Goal: Transaction & Acquisition: Purchase product/service

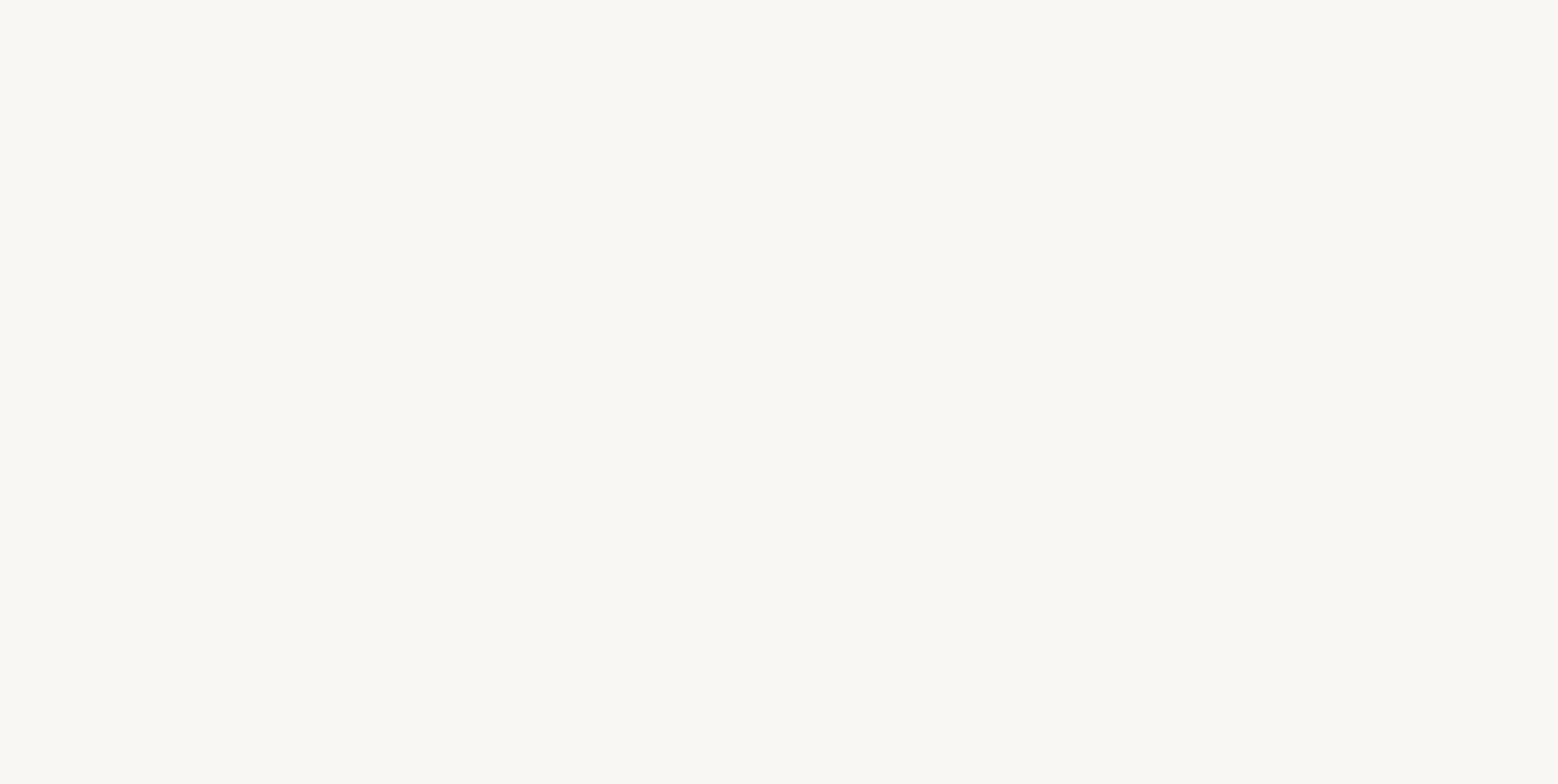
select select "ES"
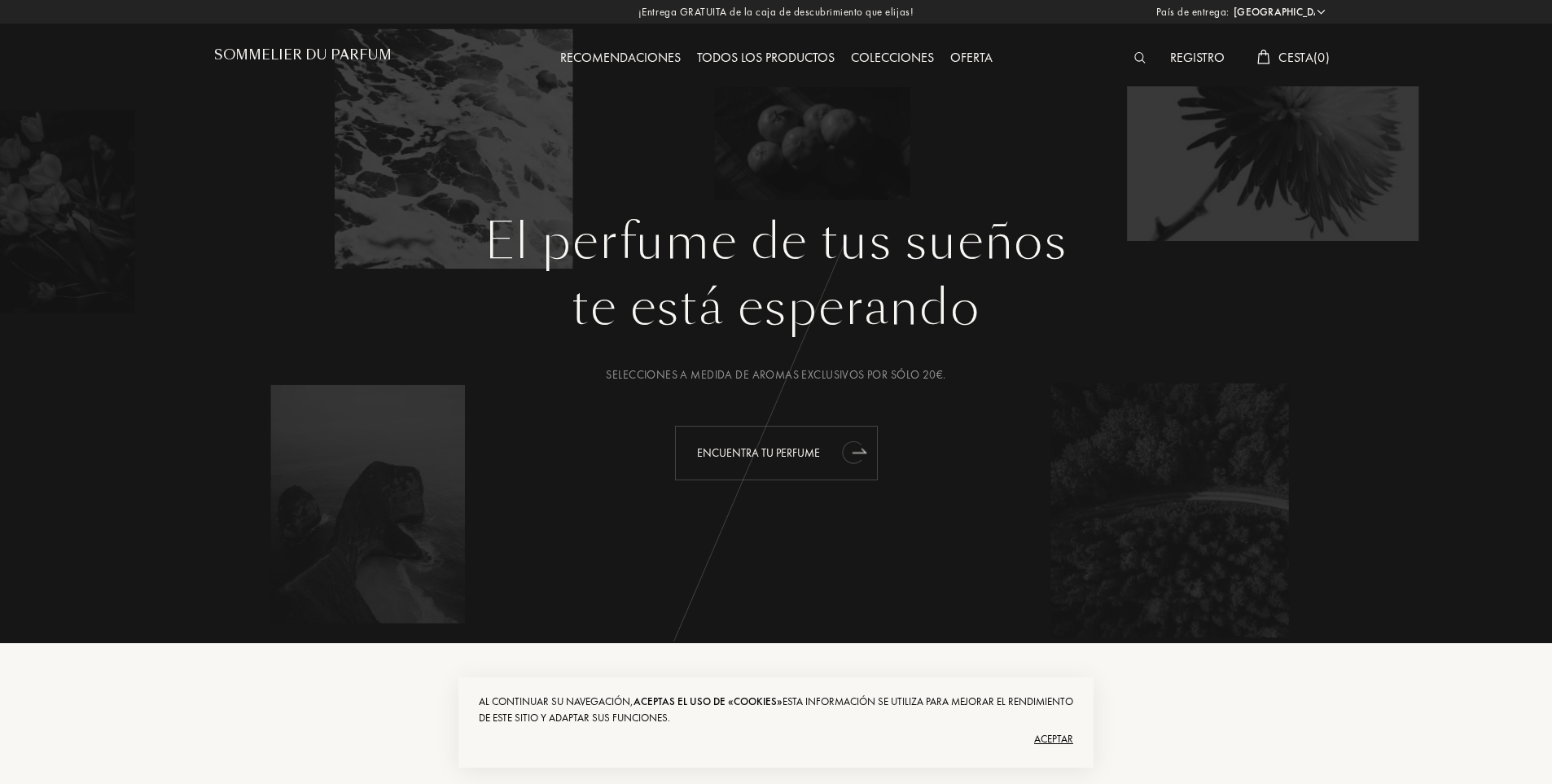
click at [821, 449] on div "Encuentra tu perfume" at bounding box center [776, 453] width 202 height 55
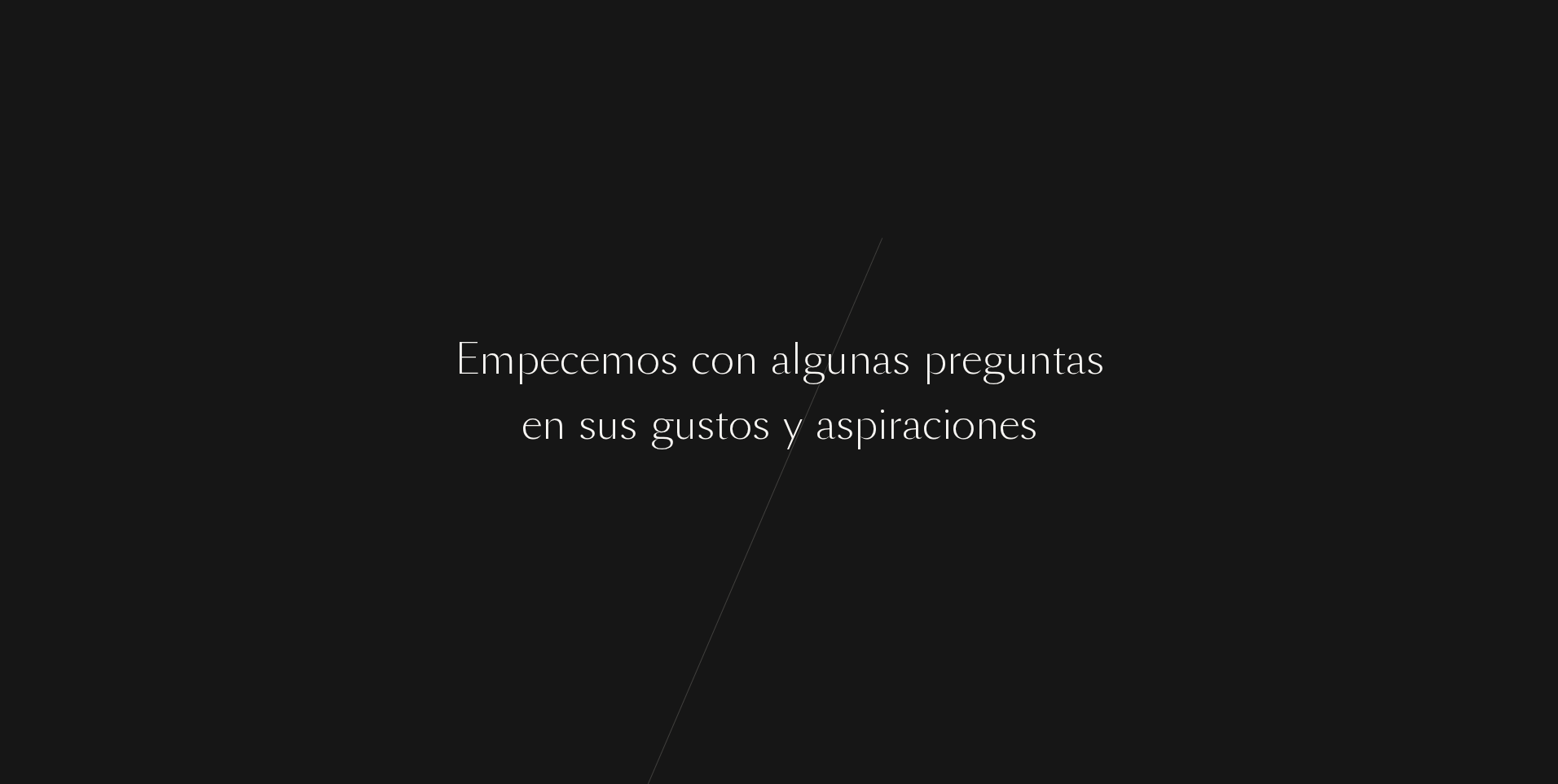
click at [752, 358] on div "n" at bounding box center [746, 359] width 24 height 61
click at [964, 537] on div "E m p e c e m o s c o n a l g u n a s p r e g u n t a s e n s u s g u s t o s y…" at bounding box center [779, 392] width 1558 height 784
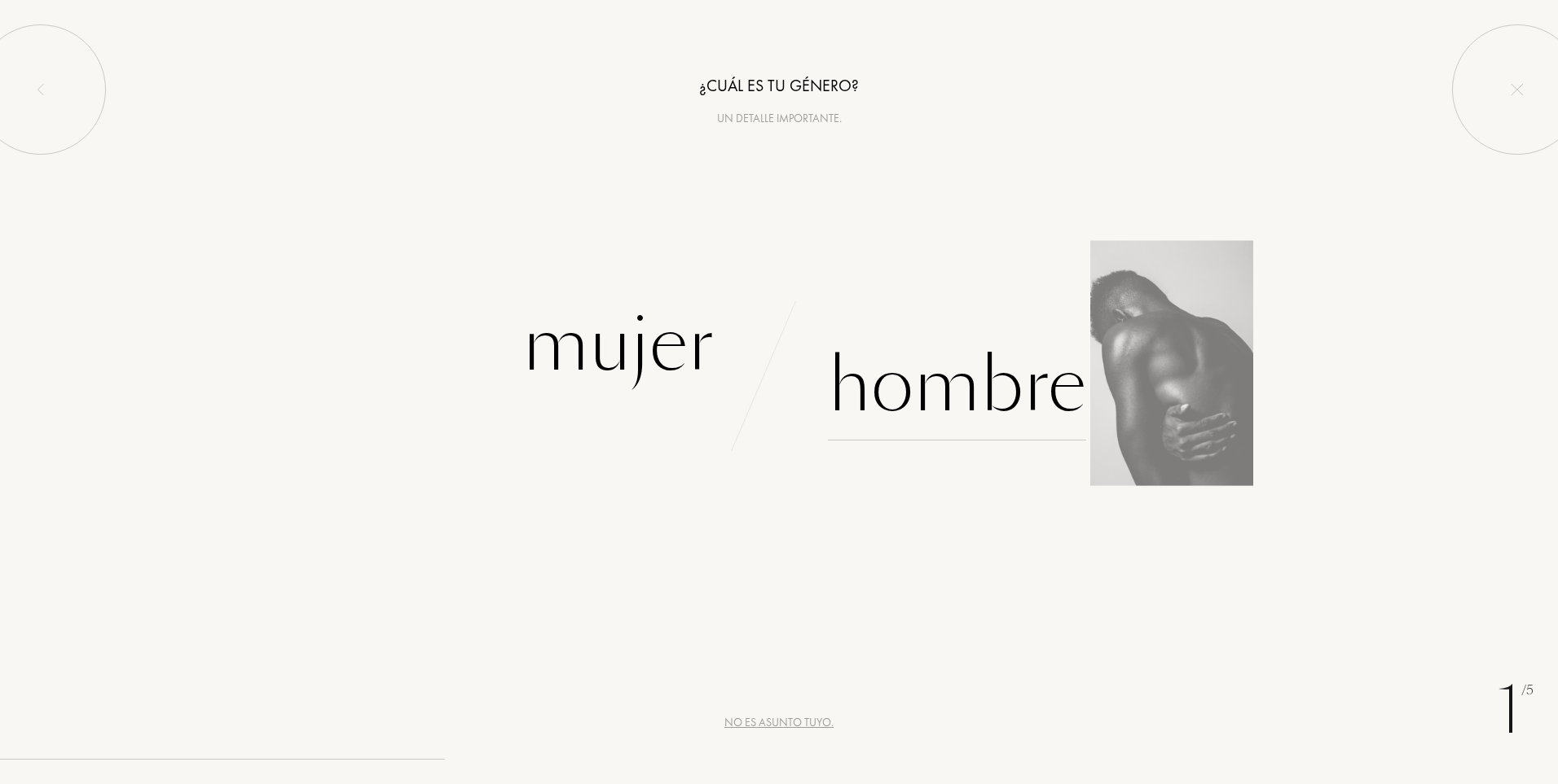
click at [850, 335] on div "Hombre" at bounding box center [956, 386] width 258 height 110
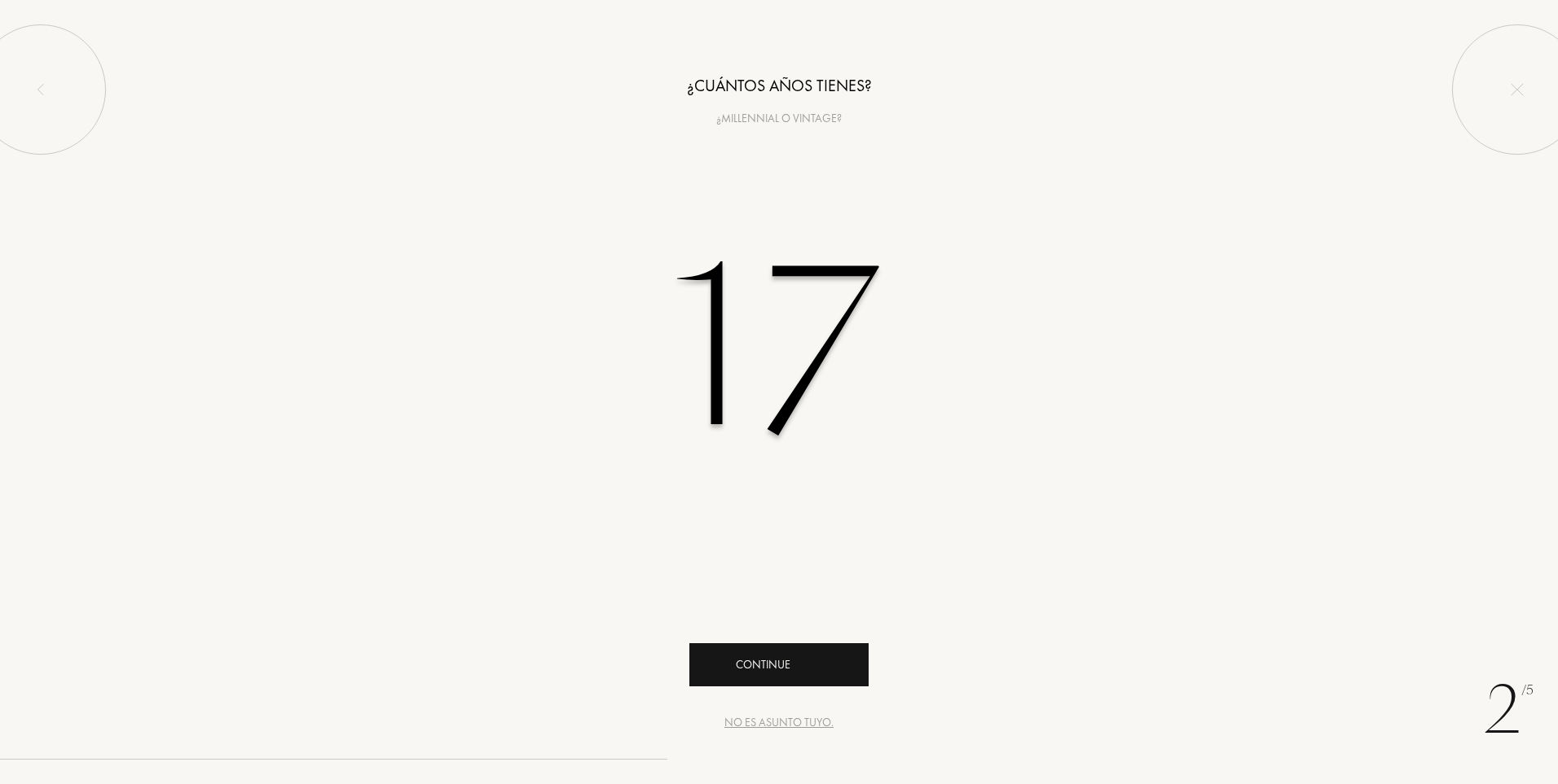
type input "17"
click at [805, 661] on div "Continue" at bounding box center [779, 665] width 180 height 43
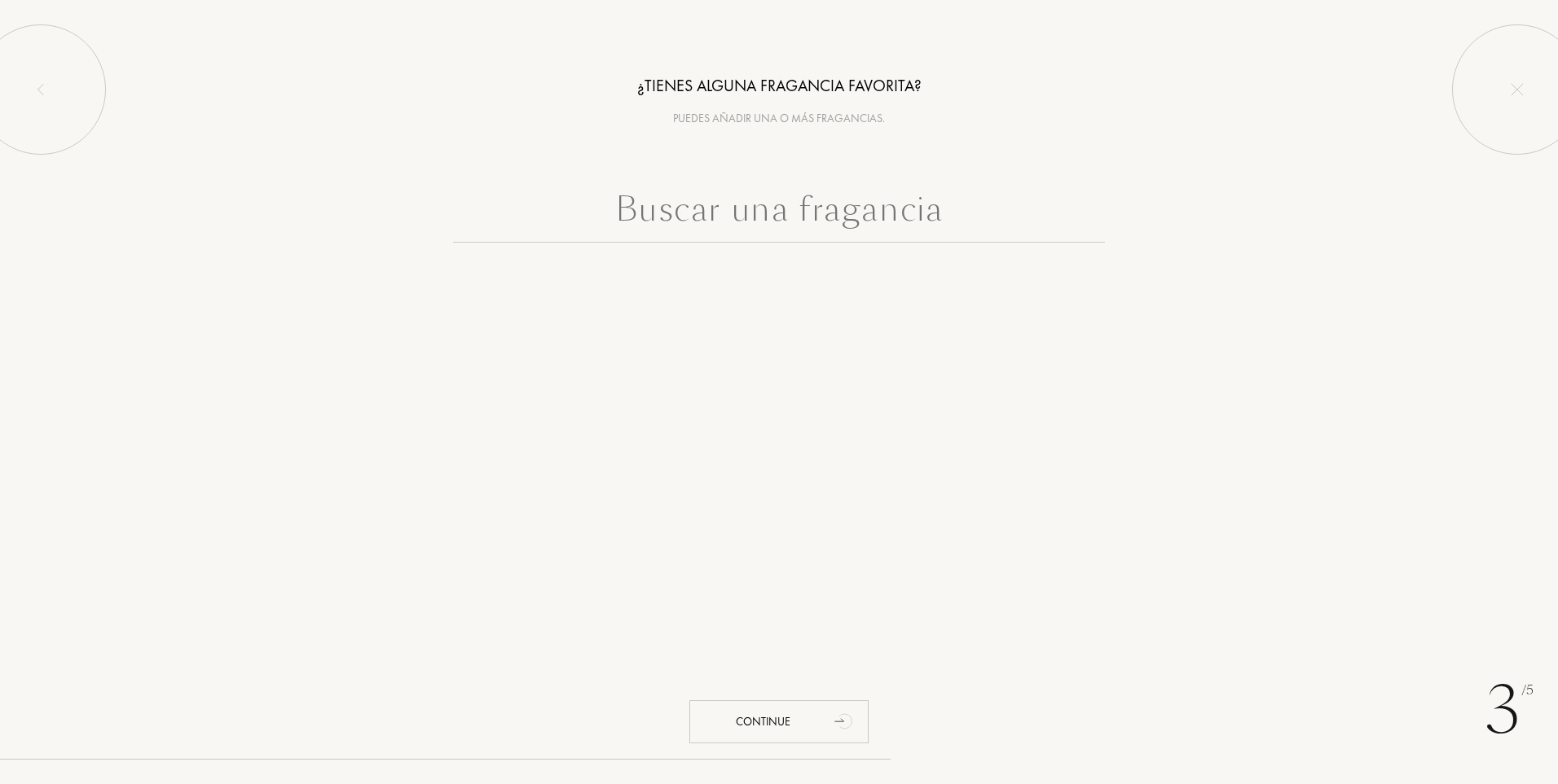
click at [776, 232] on input "text" at bounding box center [779, 213] width 652 height 58
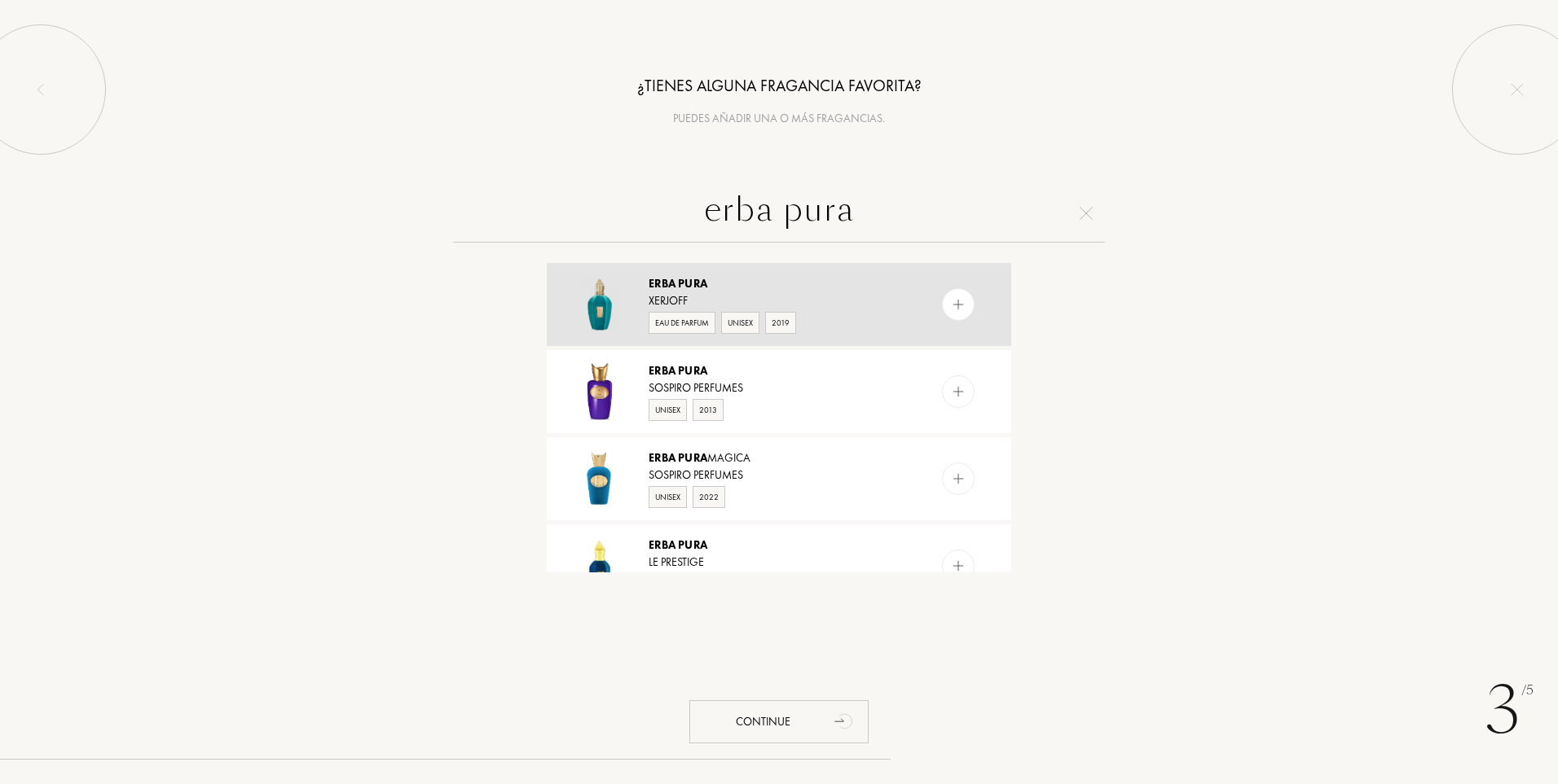
type input "erba pura"
click at [841, 300] on div "Xerjoff" at bounding box center [778, 301] width 259 height 17
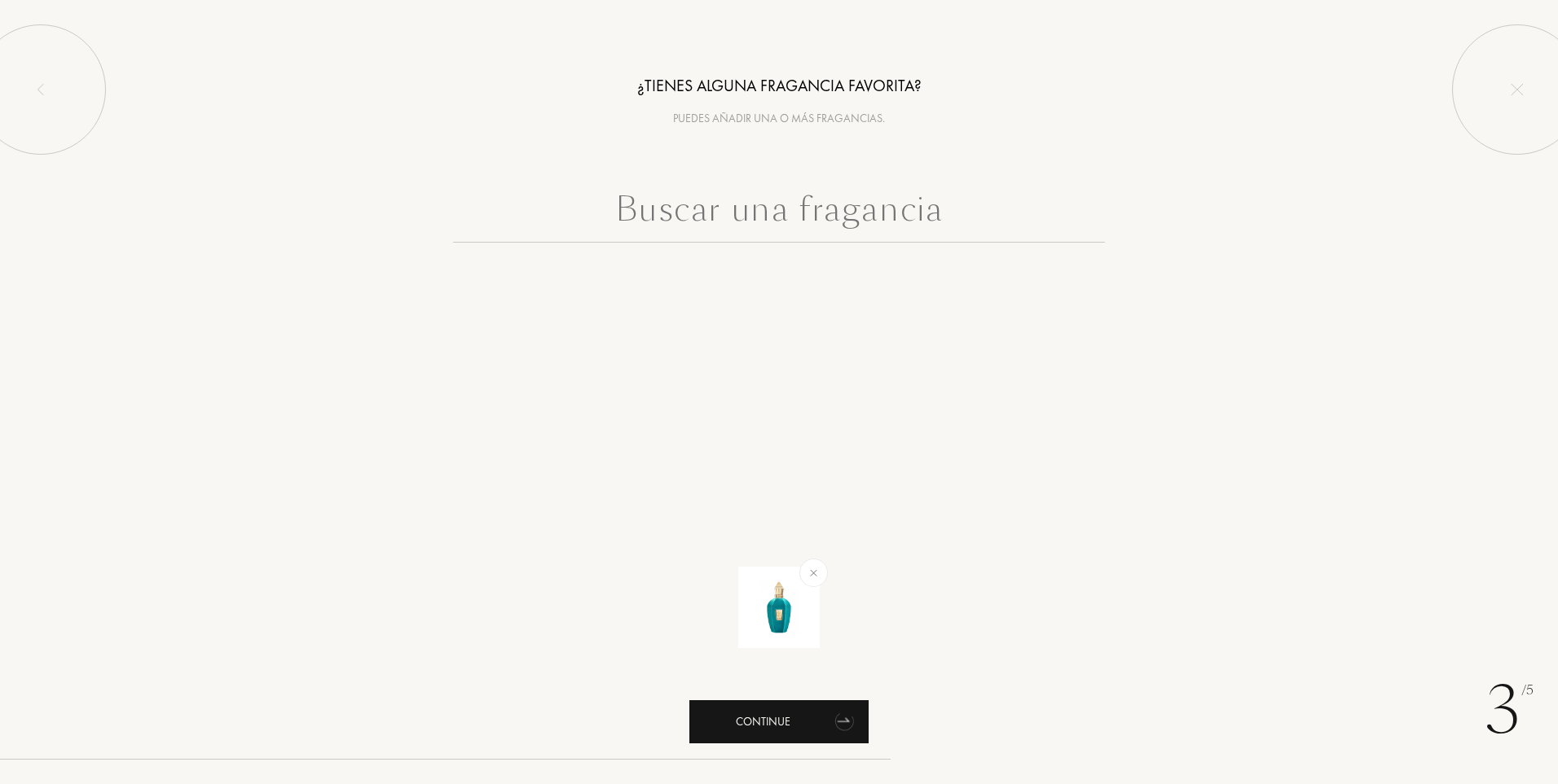
click at [785, 728] on div "Continue" at bounding box center [779, 721] width 180 height 43
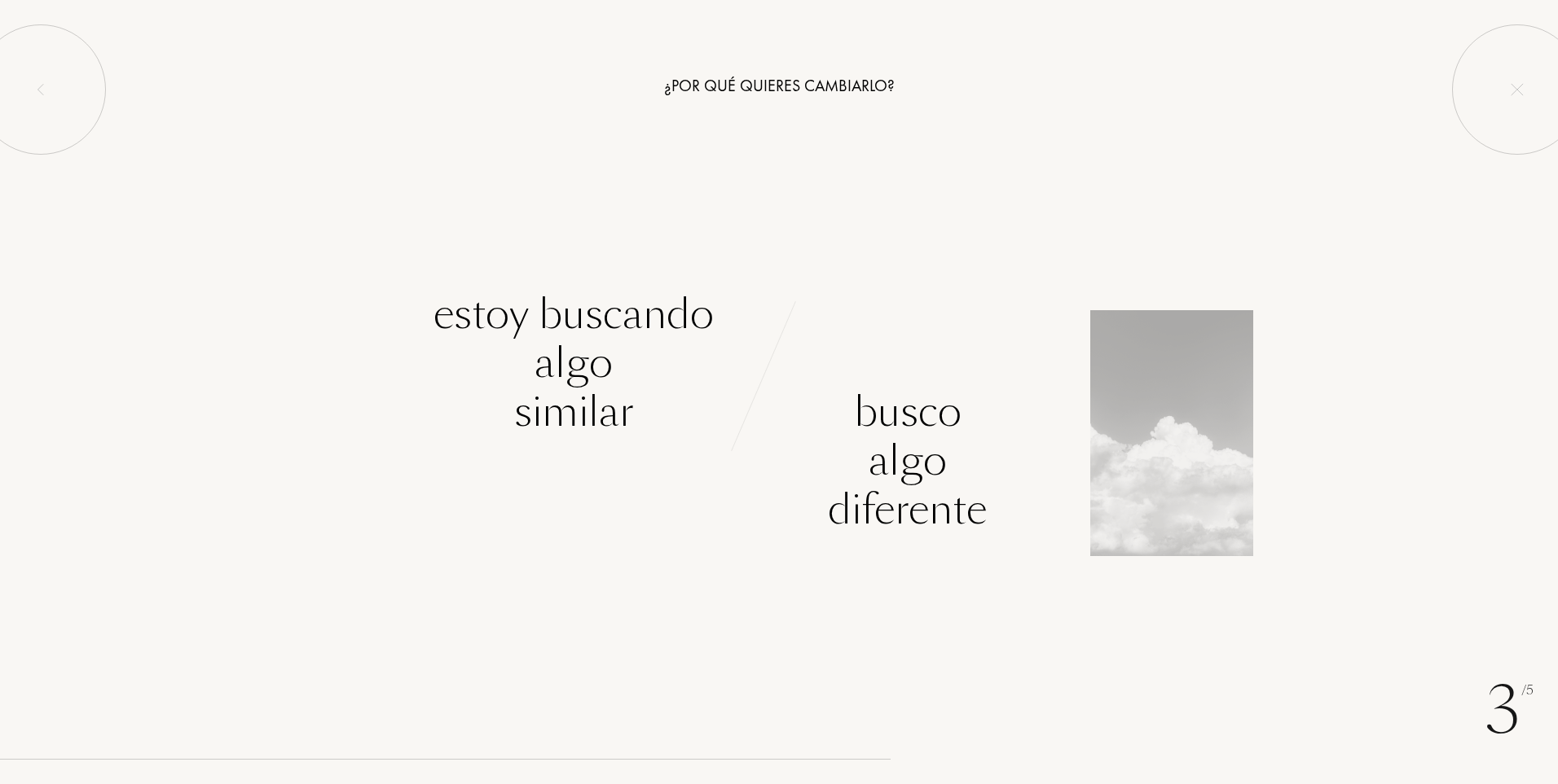
click at [1293, 356] on div "Busco algo diferente" at bounding box center [1168, 412] width 779 height 244
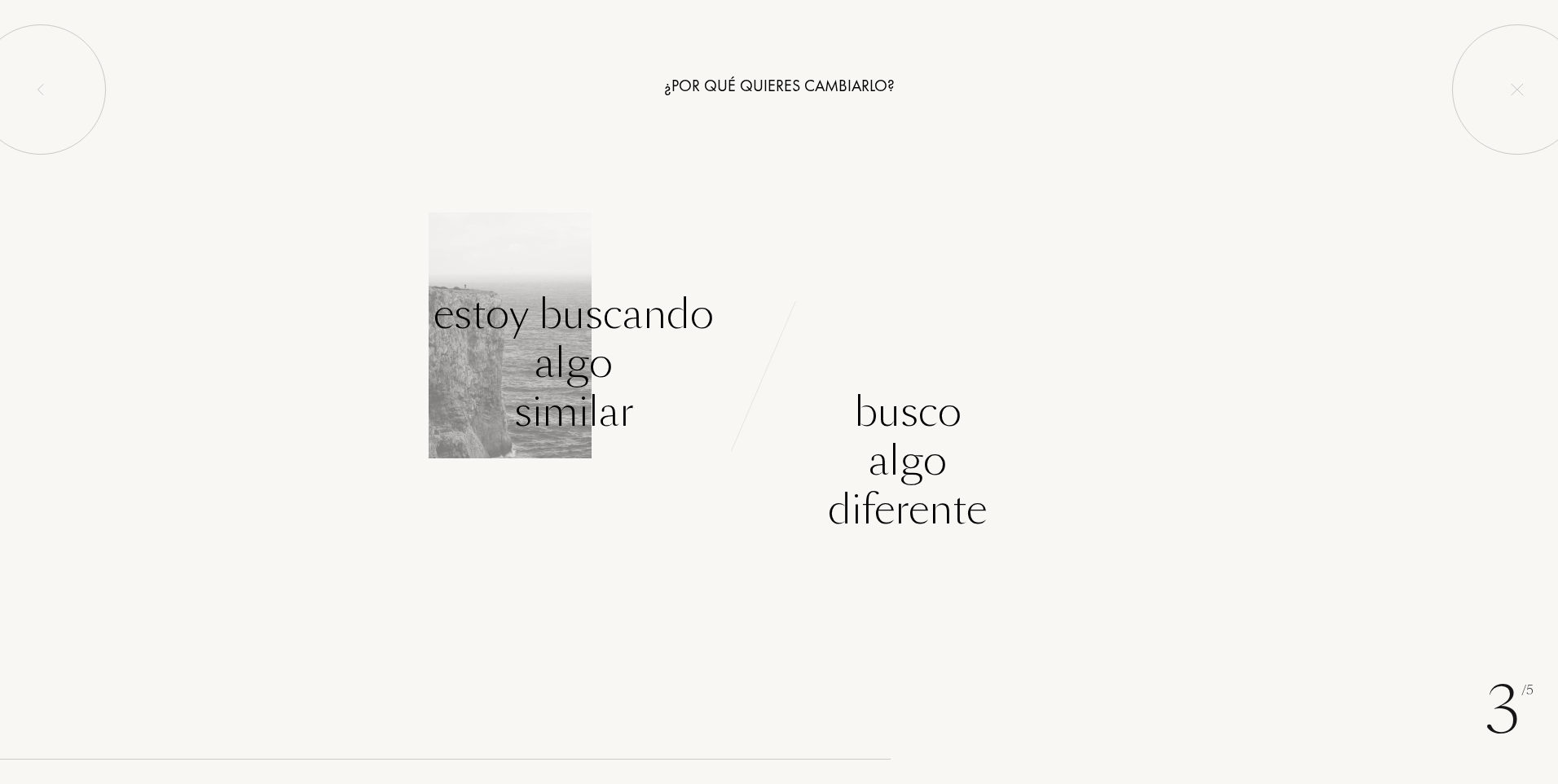
click at [595, 366] on div "Estoy buscando algo similar" at bounding box center [573, 363] width 280 height 147
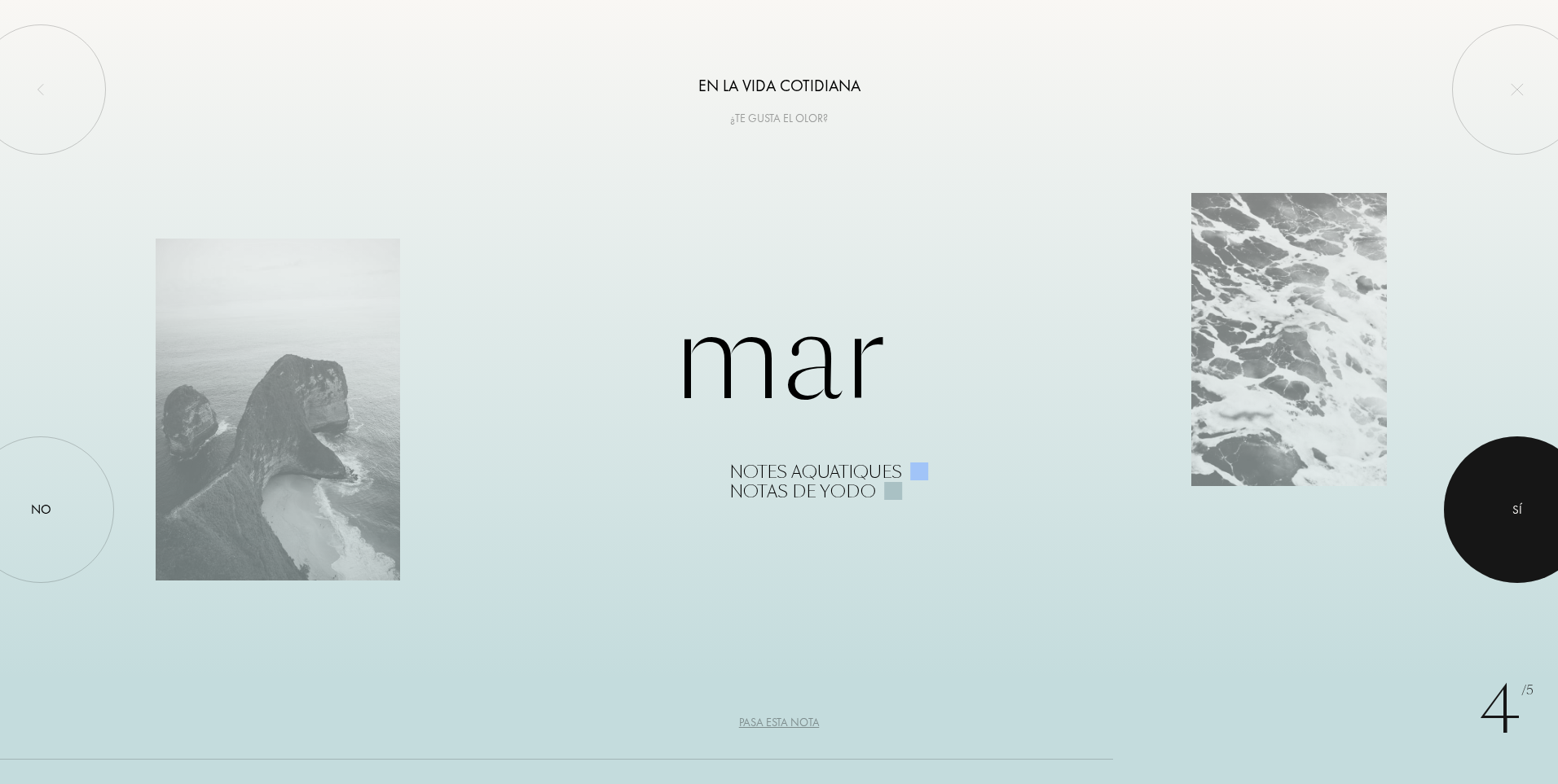
click at [1496, 491] on div at bounding box center [1517, 510] width 147 height 147
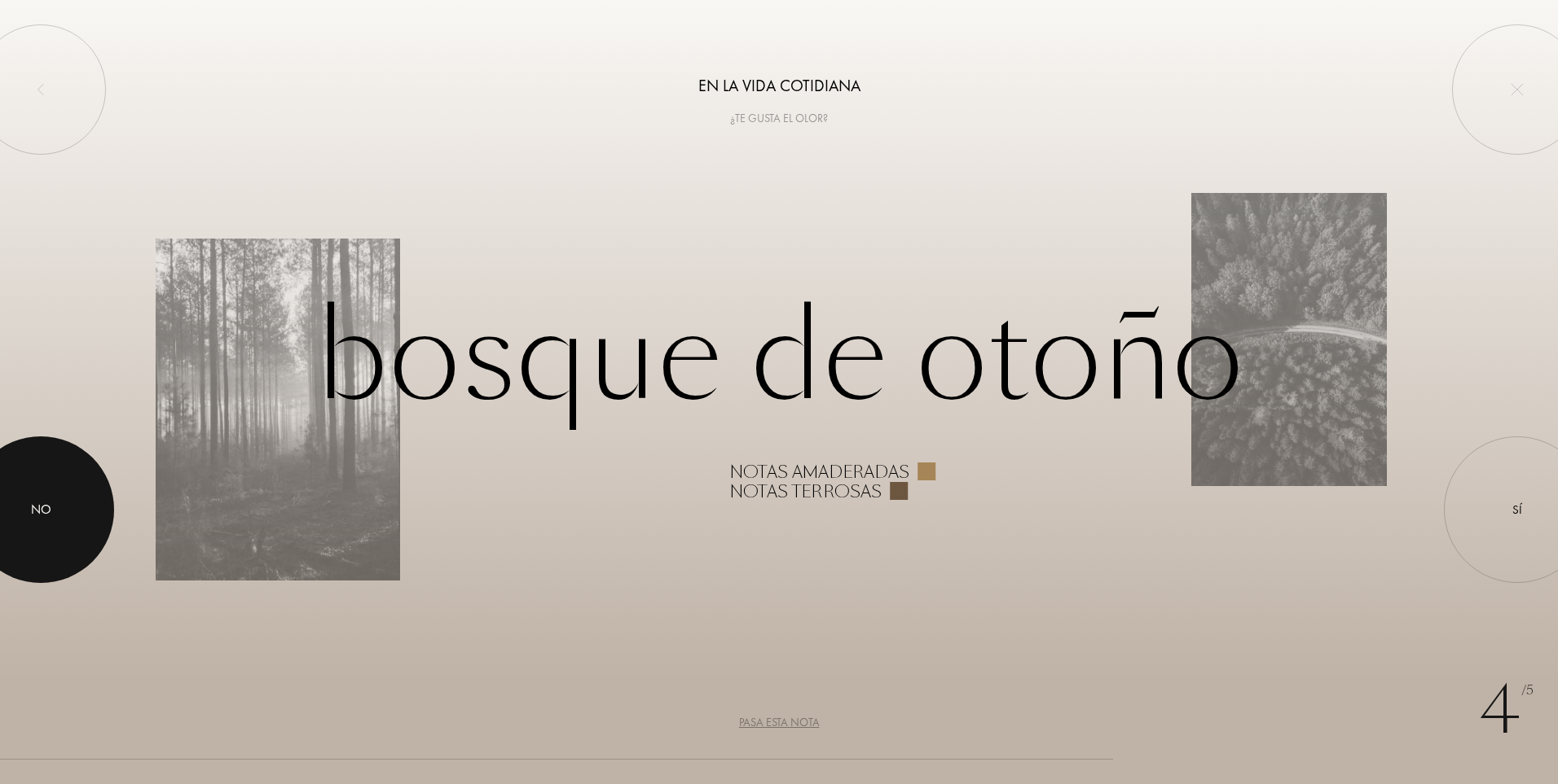
click at [31, 490] on div at bounding box center [40, 510] width 147 height 147
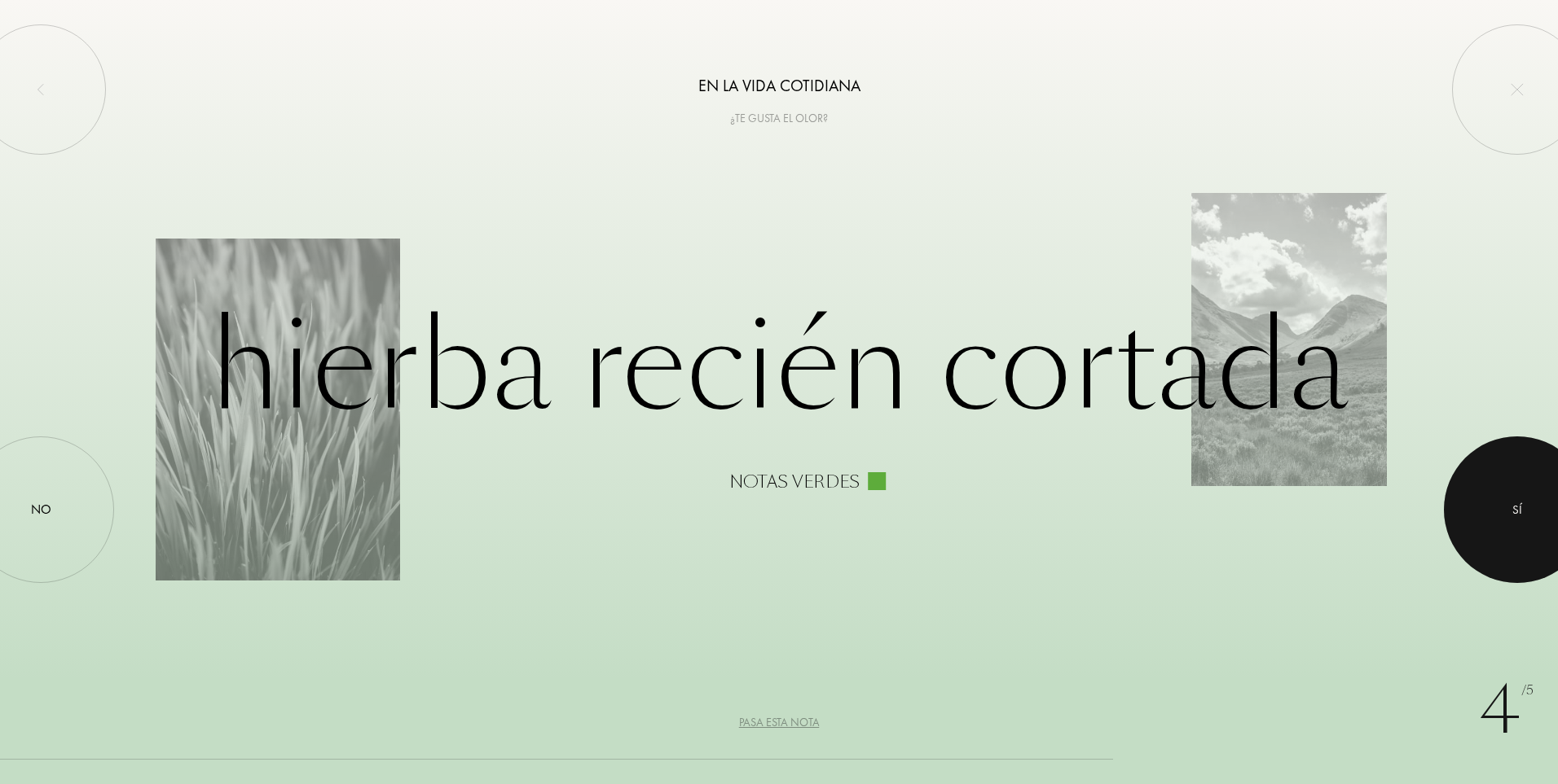
click at [1511, 495] on div at bounding box center [1517, 510] width 147 height 147
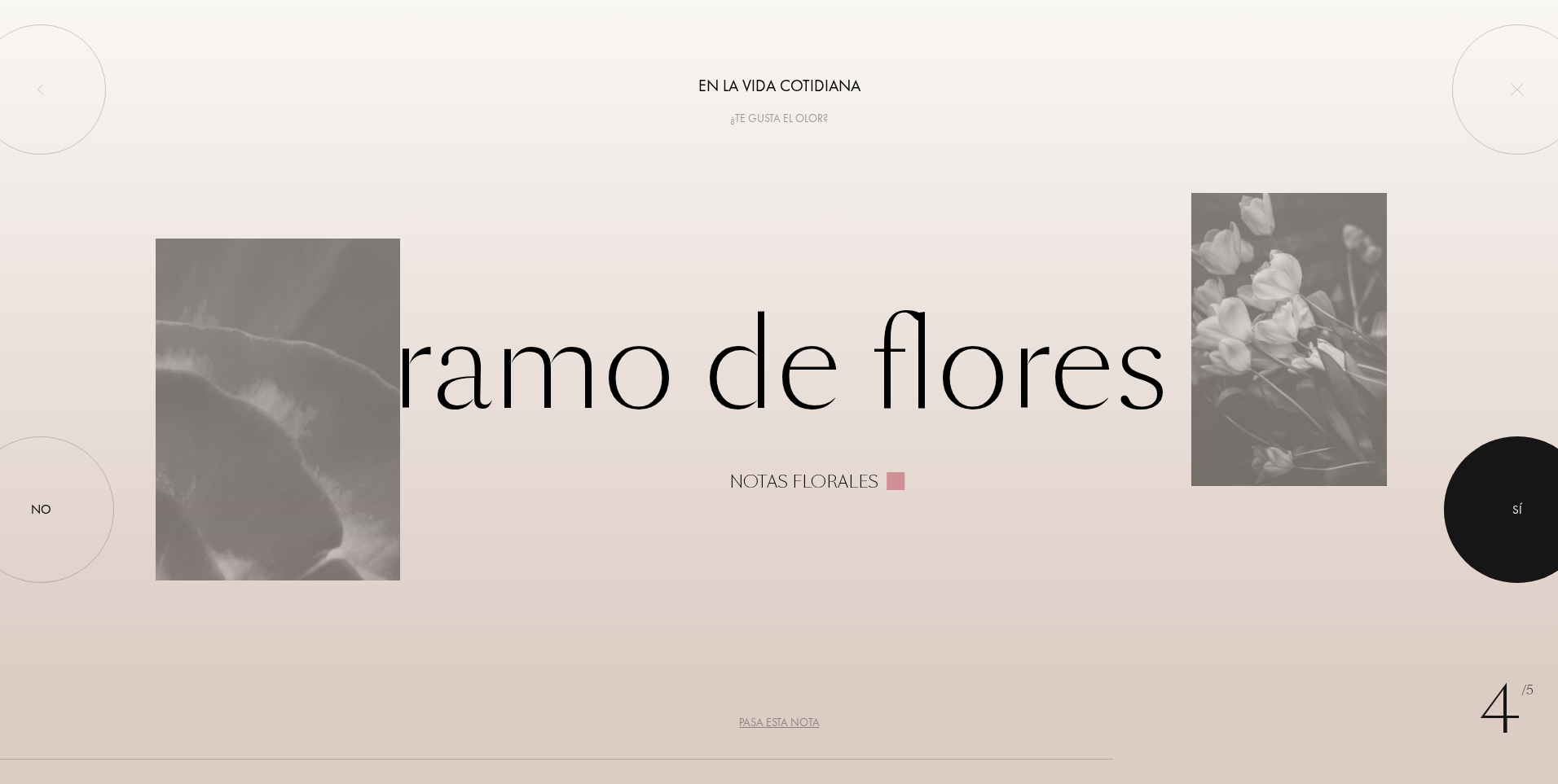
click at [1511, 495] on div at bounding box center [1517, 510] width 147 height 147
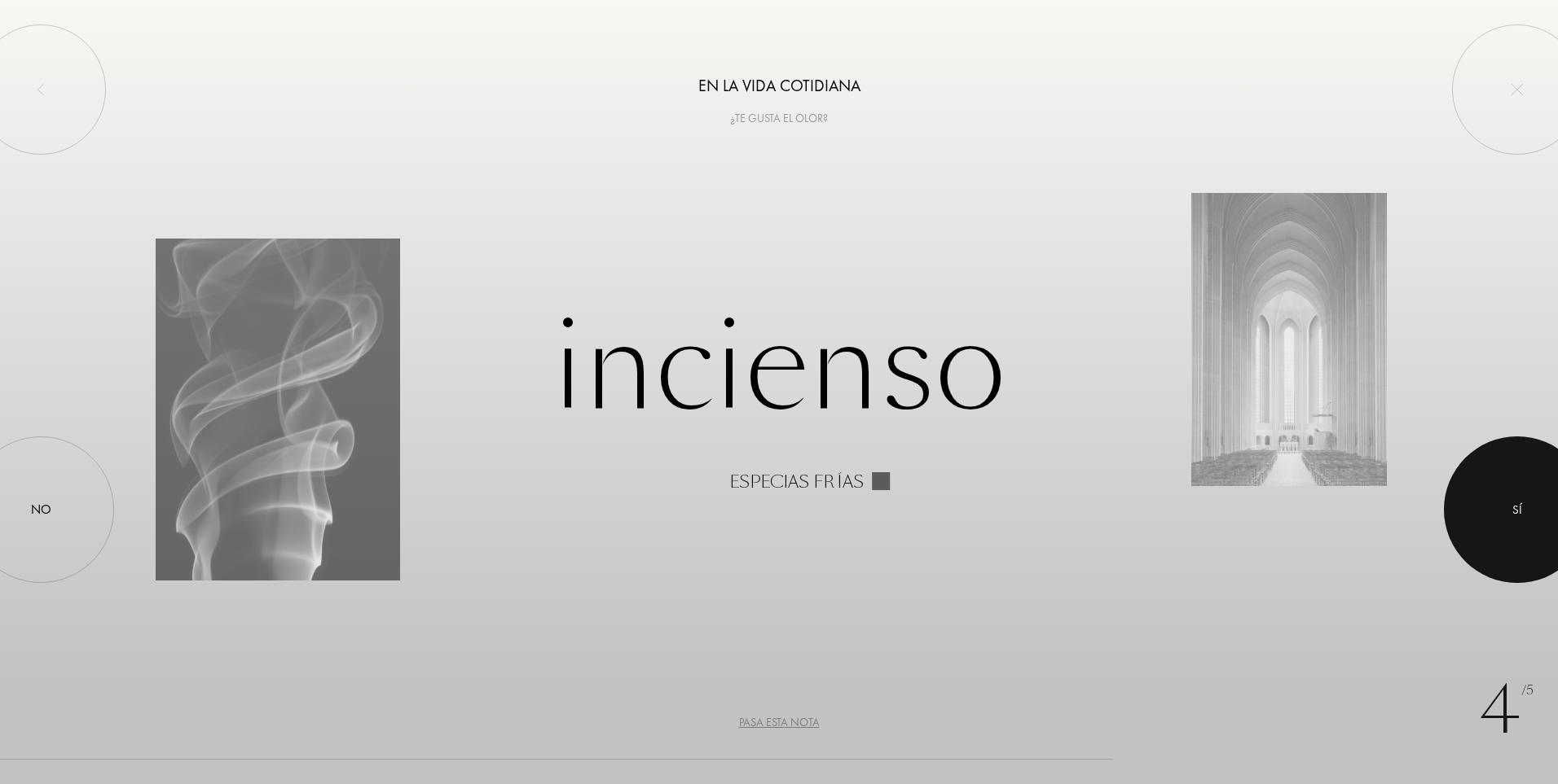
click at [1511, 495] on div at bounding box center [1517, 510] width 147 height 147
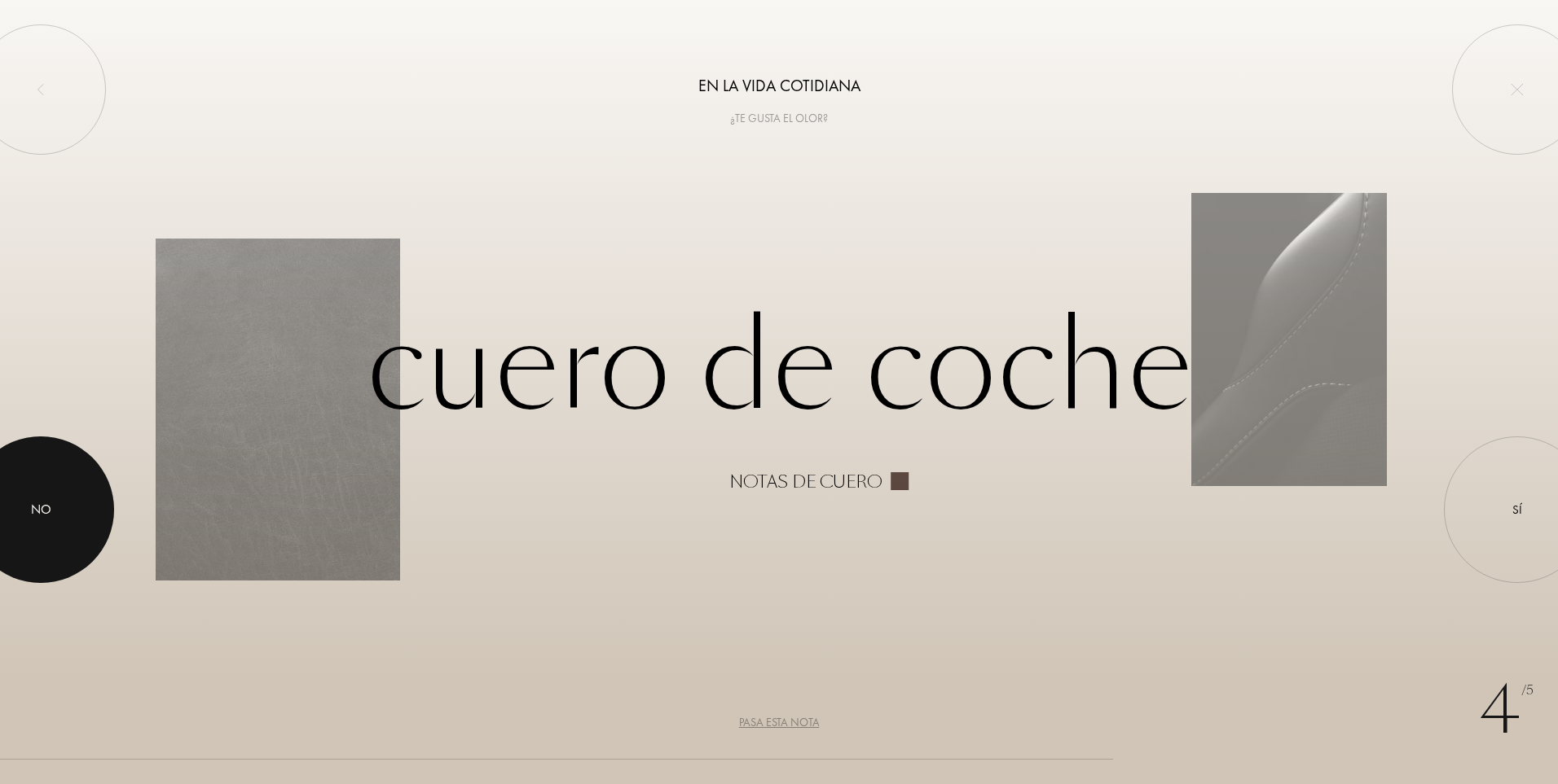
click at [35, 475] on div at bounding box center [40, 510] width 147 height 147
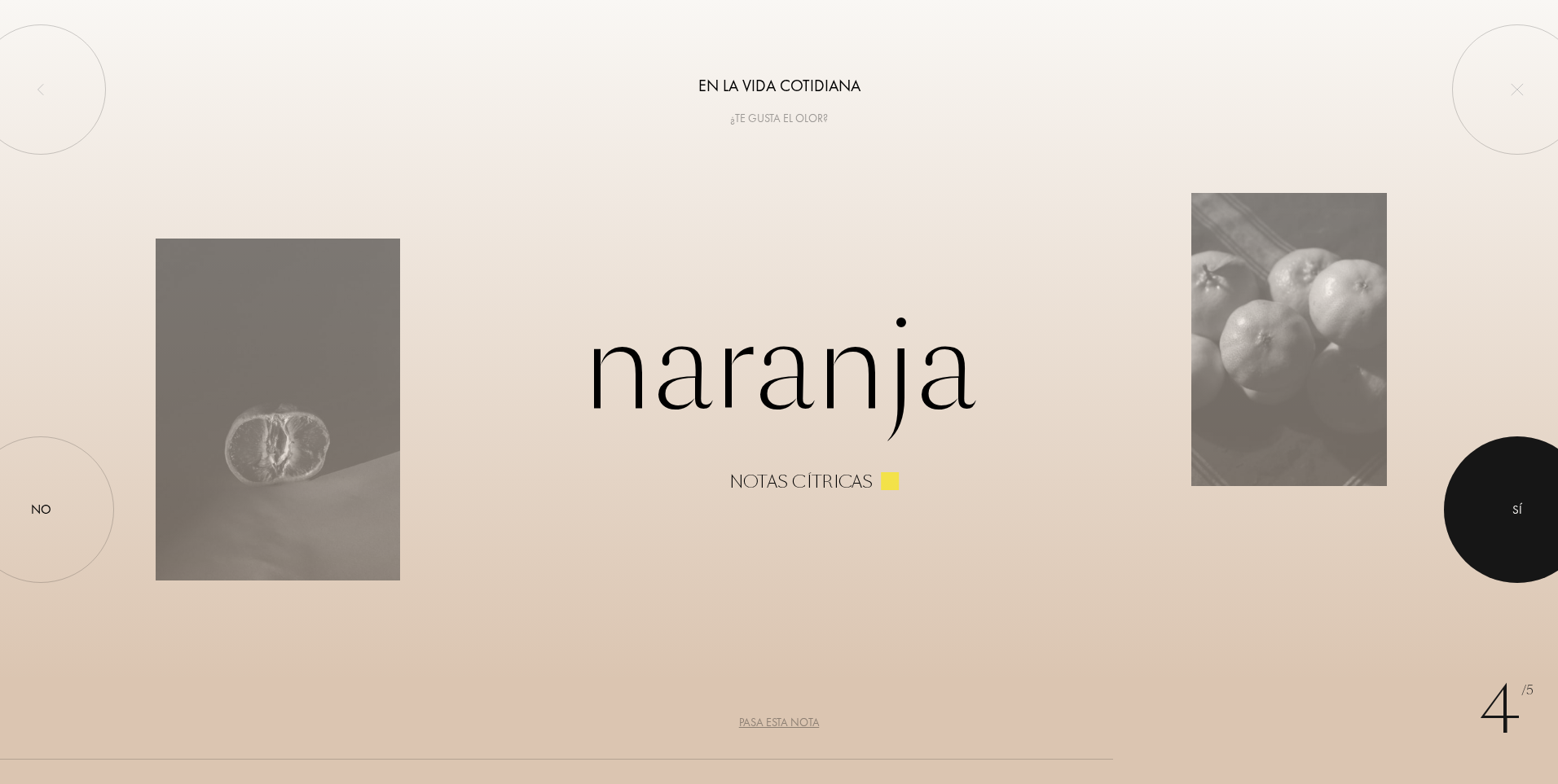
click at [1535, 484] on div at bounding box center [1517, 510] width 147 height 147
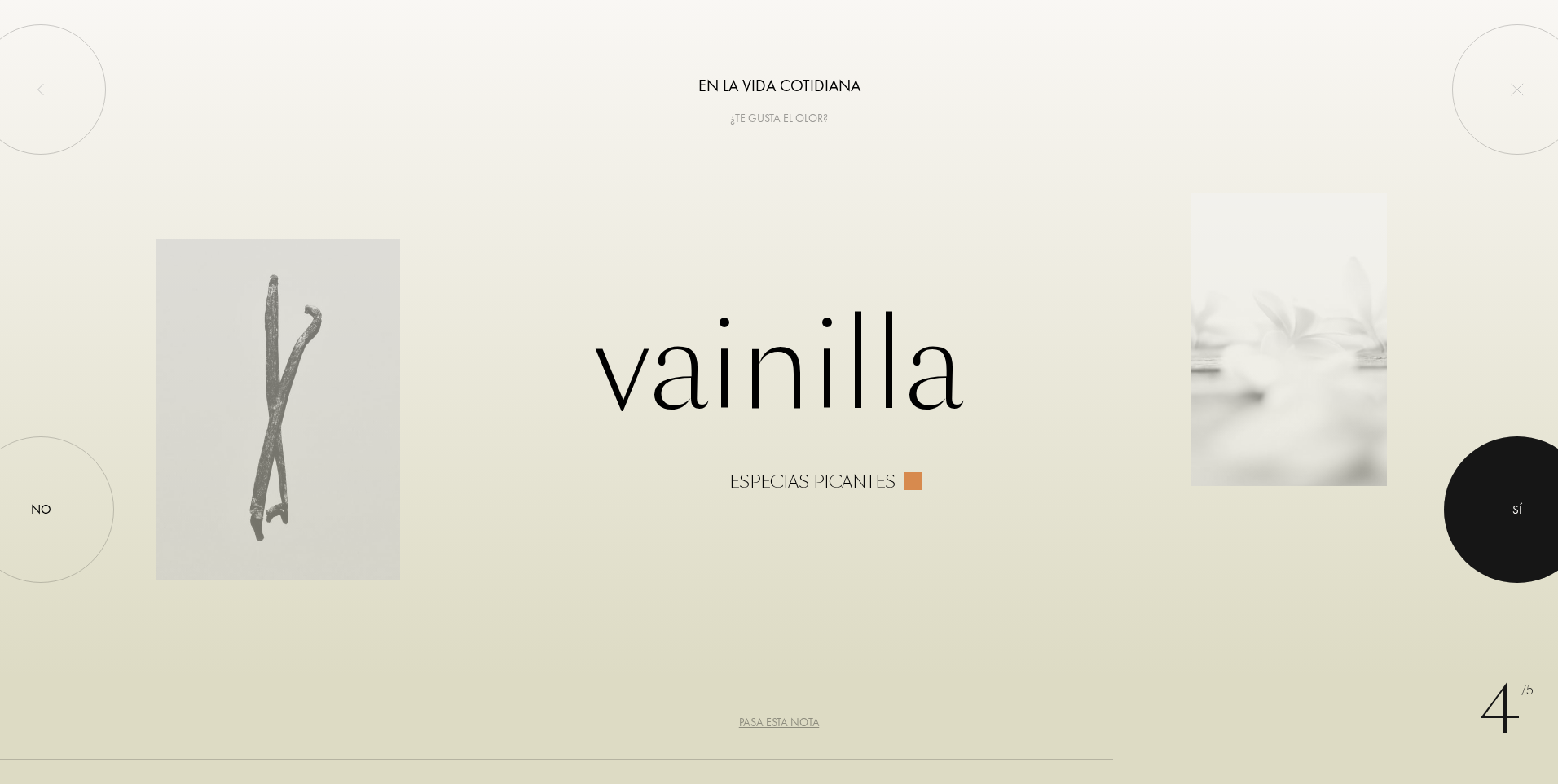
click at [1548, 504] on div at bounding box center [1517, 510] width 147 height 147
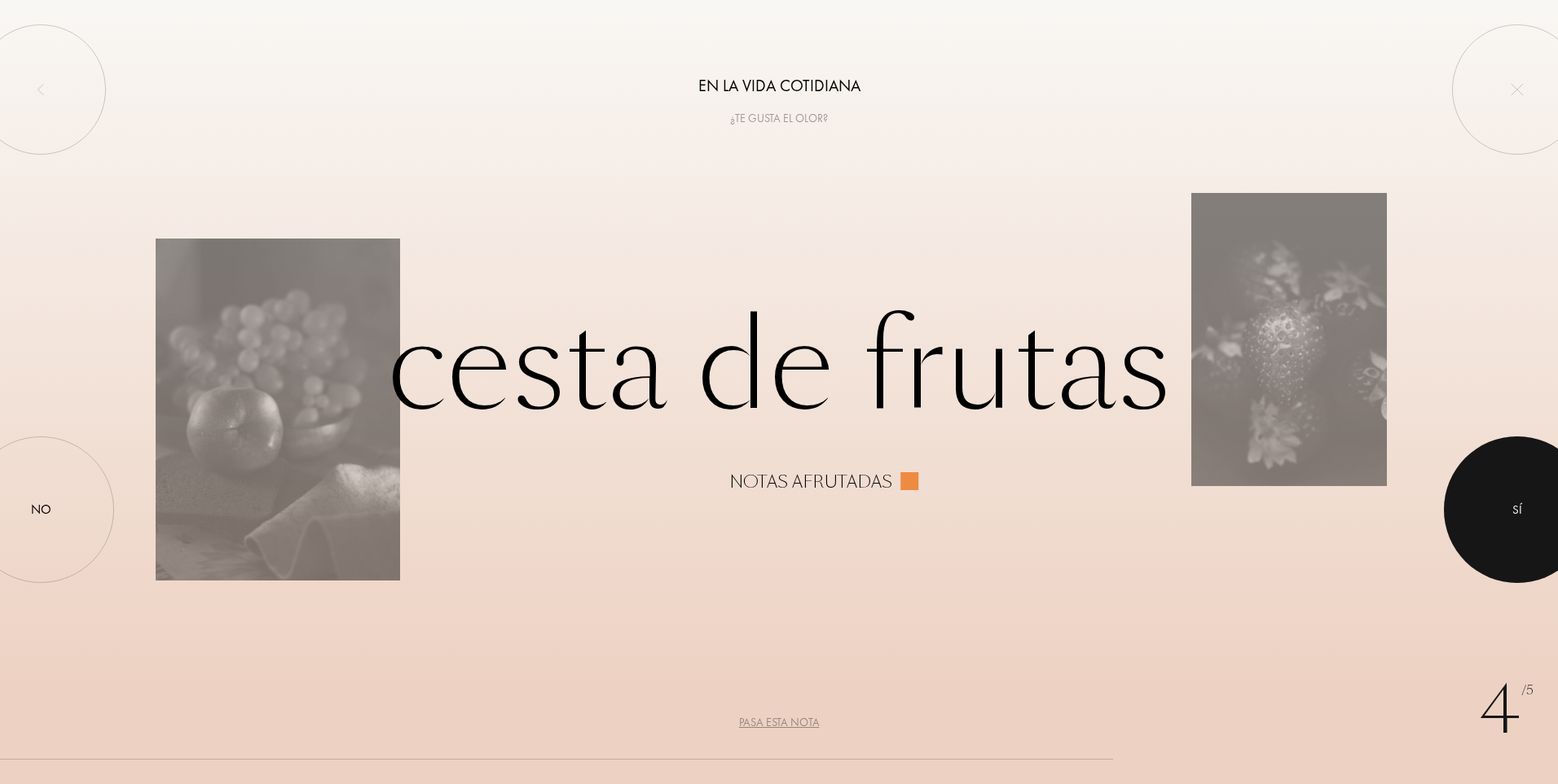
click at [1537, 504] on div at bounding box center [1517, 510] width 147 height 147
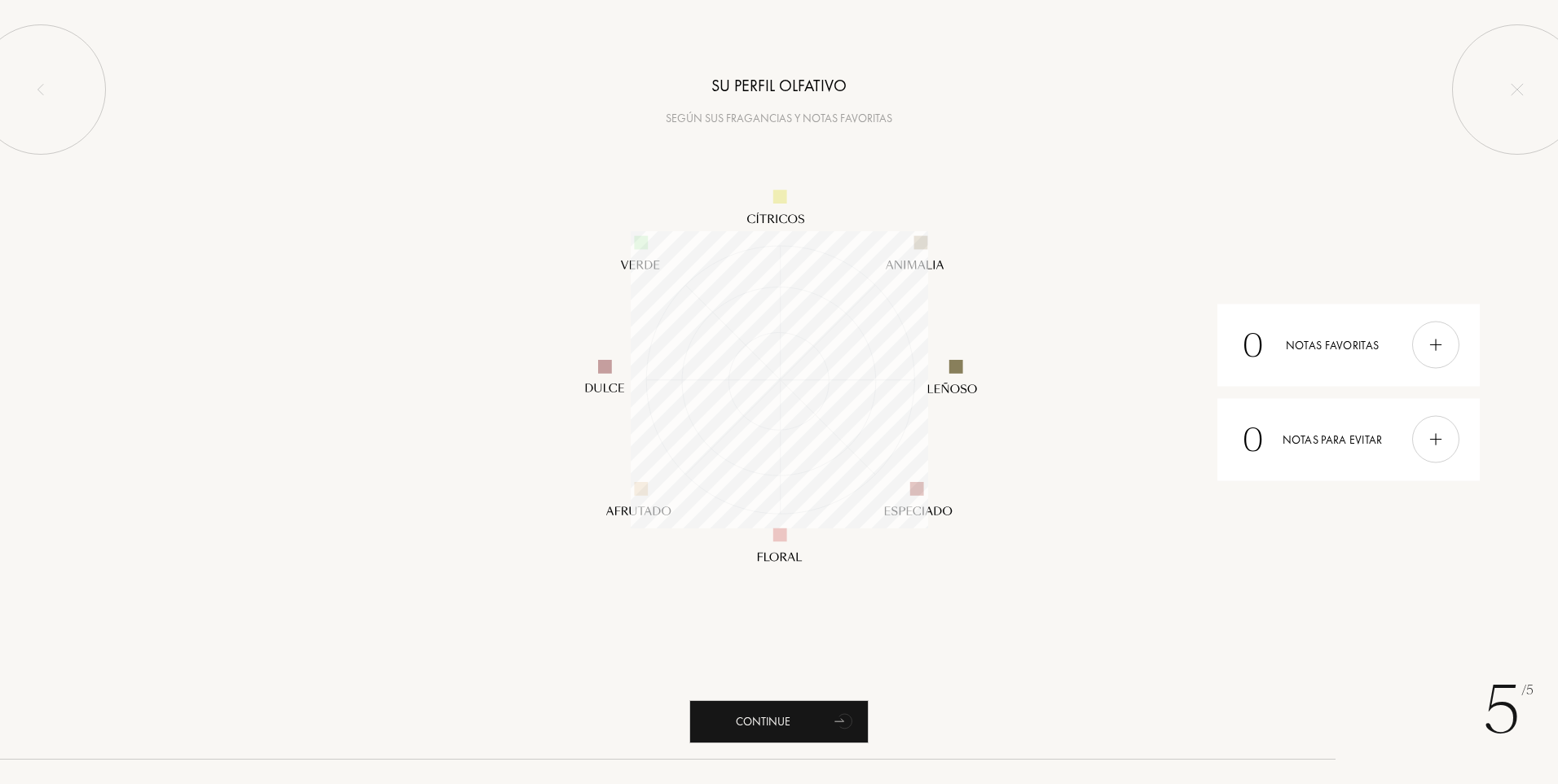
scroll to position [297, 297]
click at [821, 718] on div "Continue" at bounding box center [779, 721] width 180 height 43
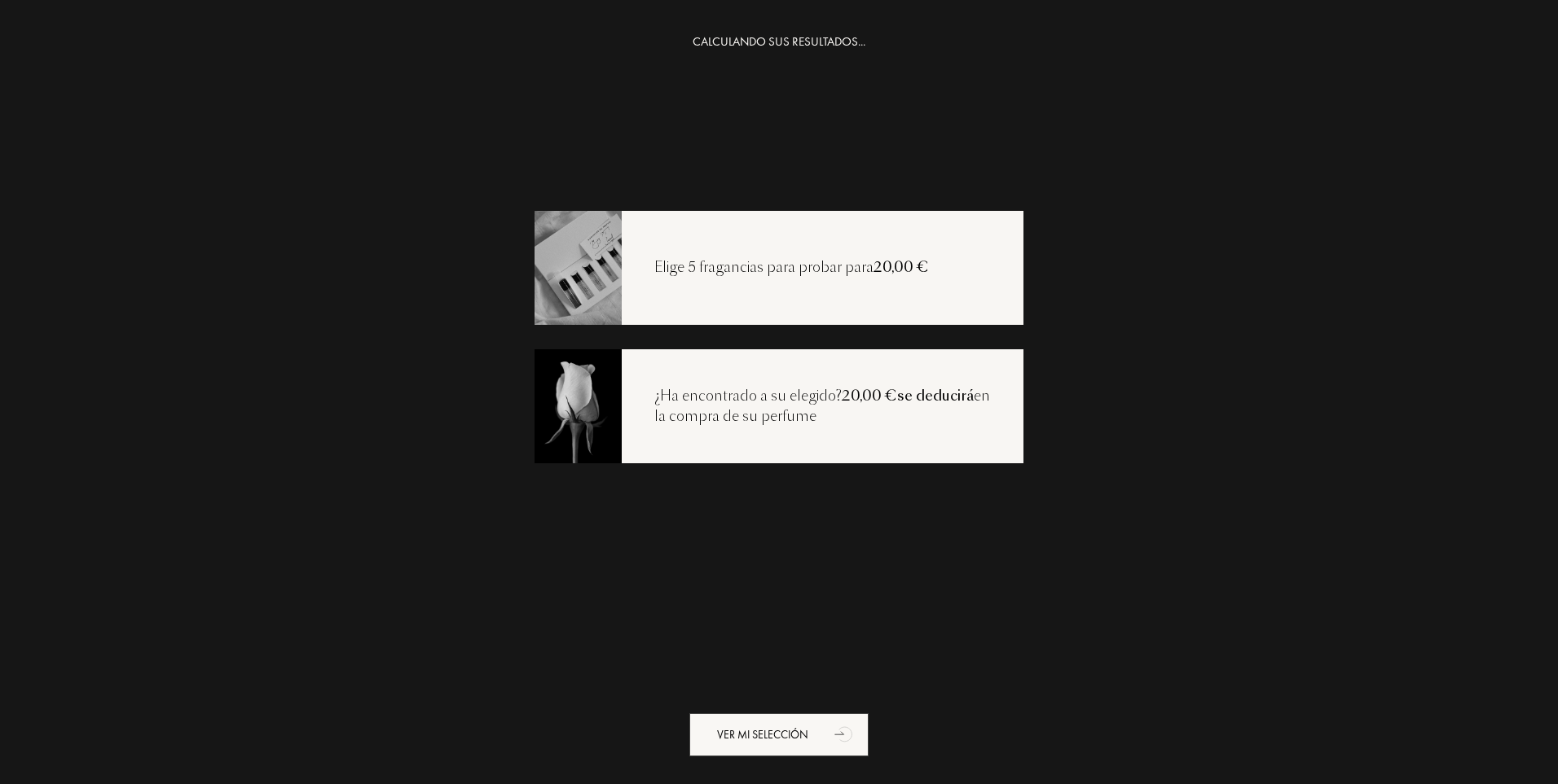
click at [1387, 613] on div "CALCULANDO SUS RESULTADOS... Elige 5 fragancias para probar para 20,00 € ¿Ha en…" at bounding box center [779, 425] width 1558 height 784
click at [806, 729] on div "Ver mi selección" at bounding box center [779, 734] width 180 height 43
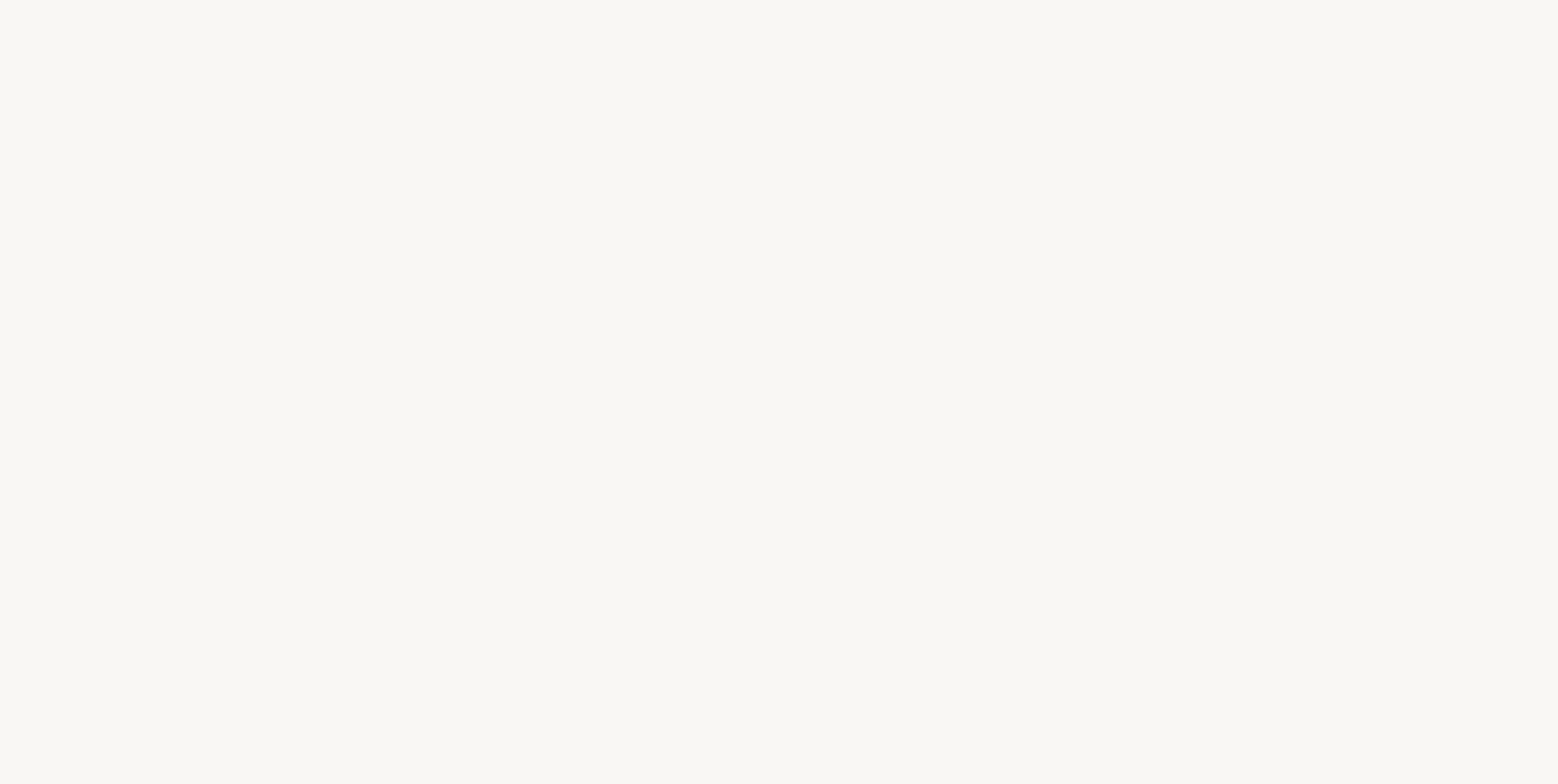
select select "ES"
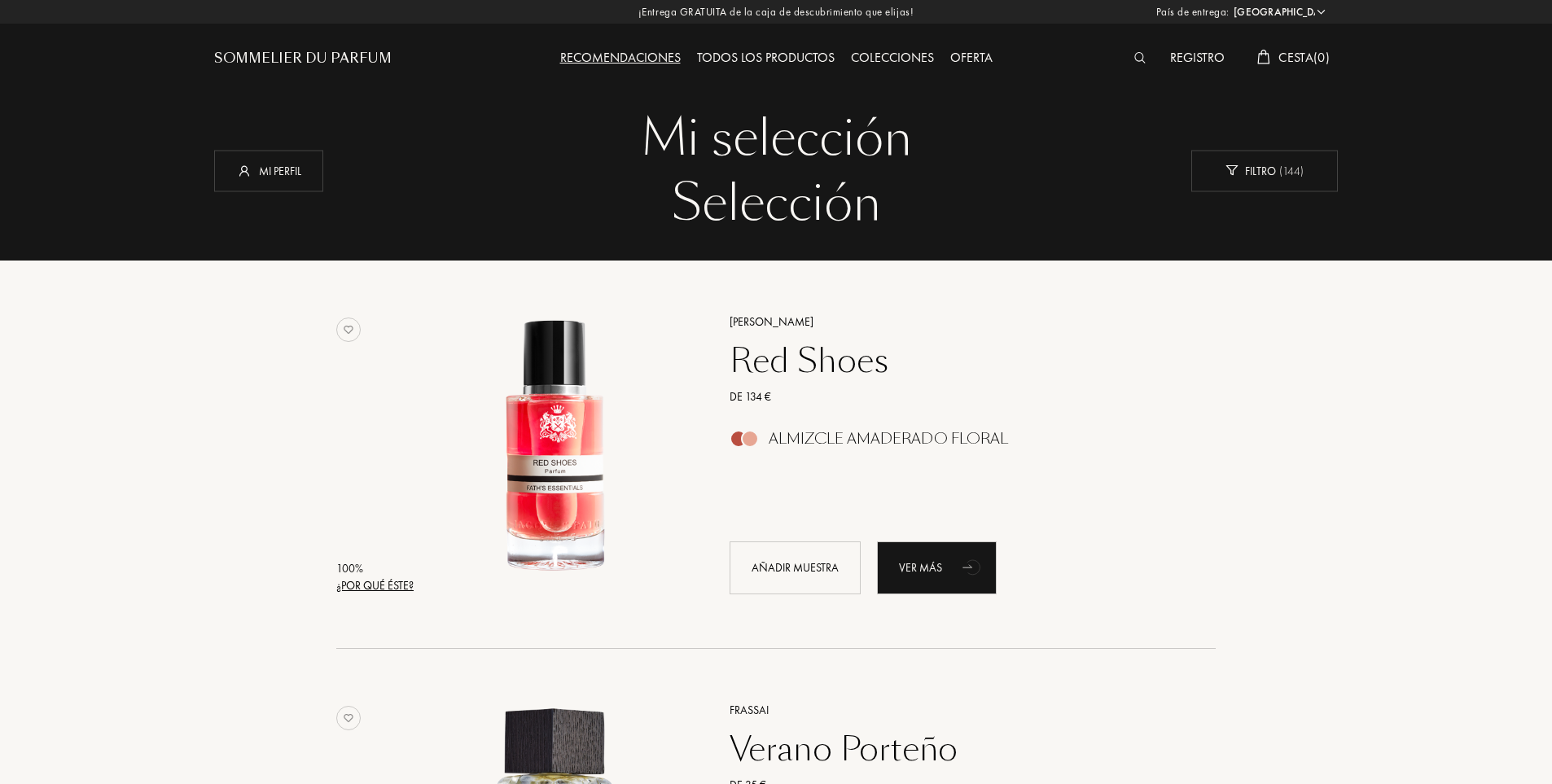
drag, startPoint x: 1278, startPoint y: 533, endPoint x: 1268, endPoint y: 528, distance: 11.2
click at [1278, 531] on div "100 % ¿Por qué éste? Jacques Fath Red Shoes De 134 € Almizcle Amaderado Floral …" at bounding box center [776, 455] width 1124 height 389
click at [735, 359] on div "Red Shoes" at bounding box center [955, 360] width 475 height 39
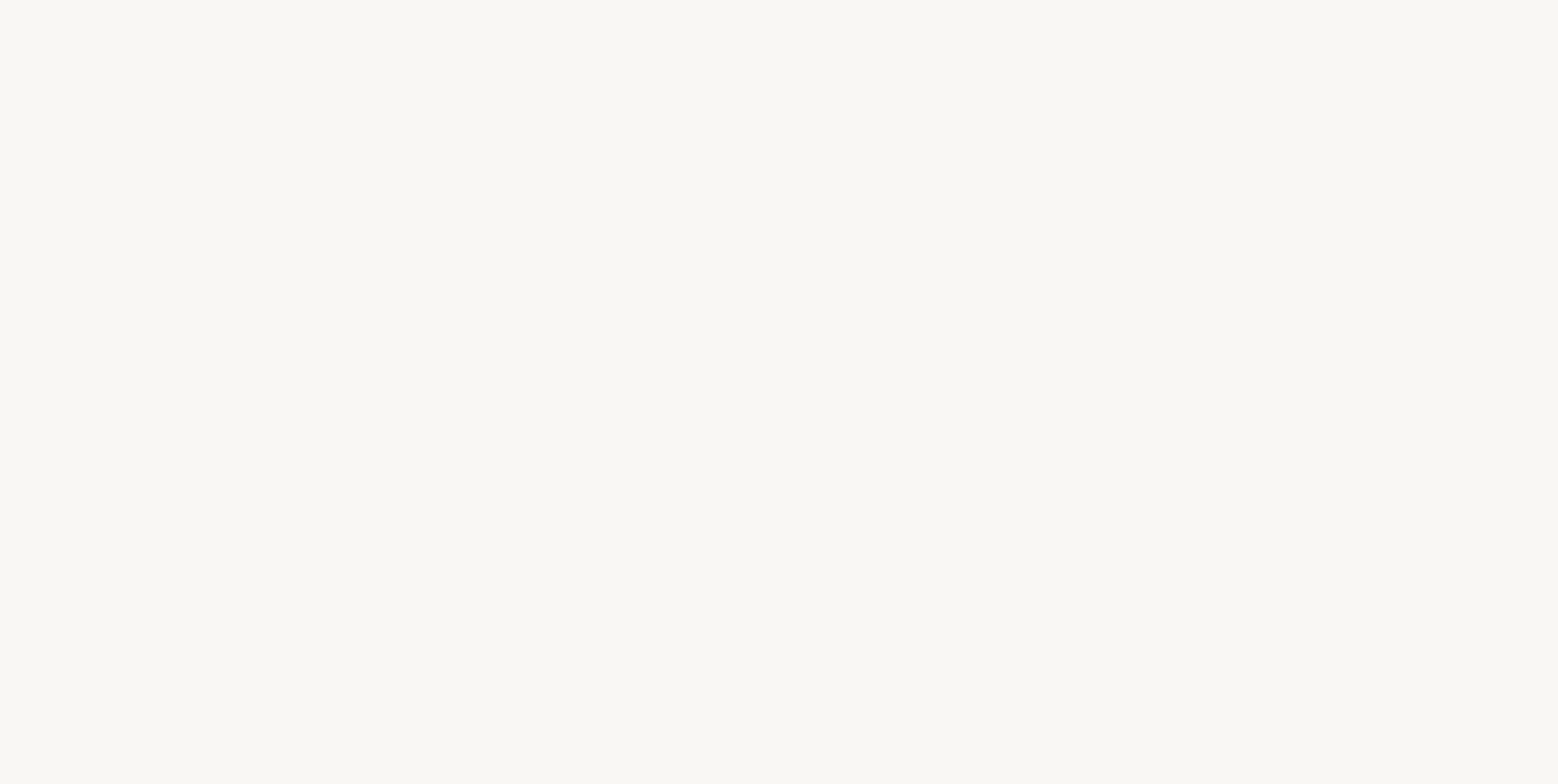
select select "ES"
